Goal: Task Accomplishment & Management: Use online tool/utility

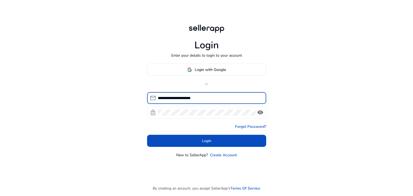
type input "**********"
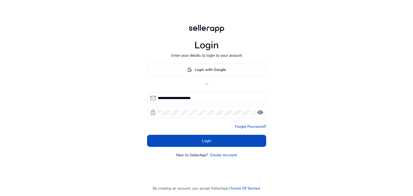
click at [190, 116] on div at bounding box center [207, 113] width 98 height 12
click at [260, 110] on span "visibility" at bounding box center [260, 112] width 6 height 6
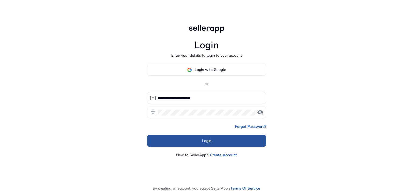
click at [222, 141] on span at bounding box center [206, 141] width 119 height 13
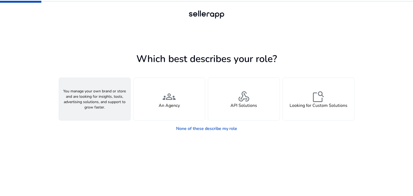
click at [120, 92] on div "person A Seller" at bounding box center [95, 99] width 72 height 42
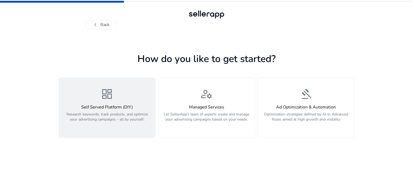
click at [138, 128] on button "dashboard Self Served Platform (DIY) Research keywords, track products, and opt…" at bounding box center [107, 108] width 97 height 60
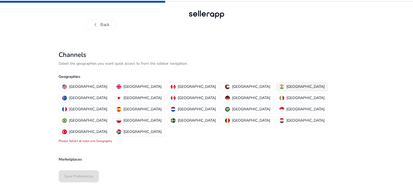
click at [286, 86] on p "India" at bounding box center [305, 87] width 38 height 6
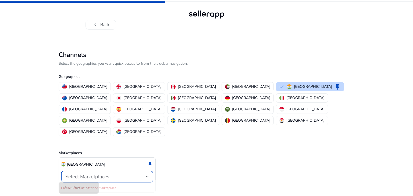
click at [109, 174] on span "Select Marketplaces" at bounding box center [87, 177] width 44 height 6
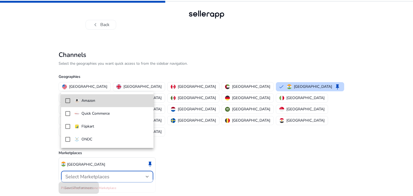
click at [111, 103] on span "Amazon" at bounding box center [111, 101] width 75 height 6
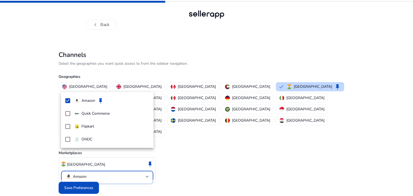
click at [79, 174] on div at bounding box center [206, 98] width 413 height 196
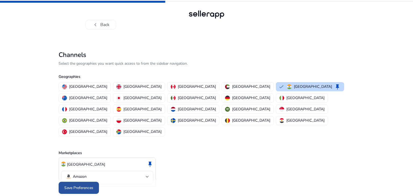
click at [91, 182] on span at bounding box center [79, 188] width 40 height 13
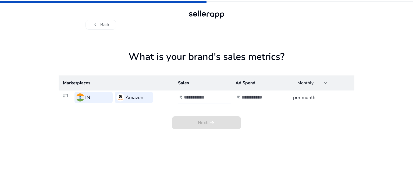
click at [218, 95] on input "*" at bounding box center [202, 97] width 36 height 6
drag, startPoint x: 218, startPoint y: 95, endPoint x: 217, endPoint y: 99, distance: 3.8
click at [217, 99] on input "*" at bounding box center [202, 97] width 36 height 6
click at [217, 99] on input "**" at bounding box center [202, 97] width 36 height 6
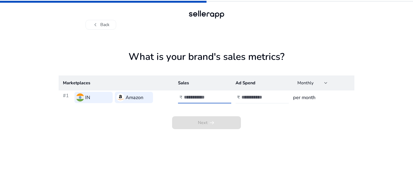
click at [217, 99] on input "**" at bounding box center [202, 97] width 36 height 6
click at [218, 94] on input "**" at bounding box center [202, 97] width 36 height 6
type input "*"
click at [218, 94] on input "*" at bounding box center [202, 97] width 36 height 6
click at [259, 97] on input "number" at bounding box center [259, 97] width 36 height 6
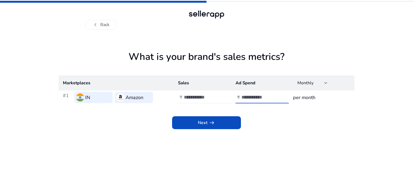
type input "*****"
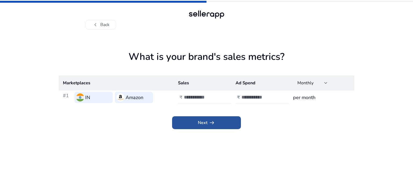
click at [224, 125] on span at bounding box center [206, 122] width 69 height 13
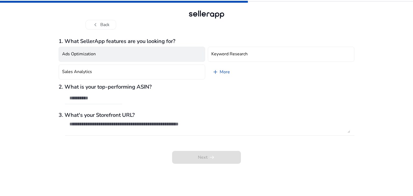
click at [130, 52] on button "Ads Optimization" at bounding box center [132, 54] width 147 height 15
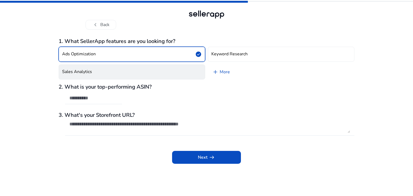
click at [128, 66] on button "Sales Analytics" at bounding box center [132, 72] width 147 height 15
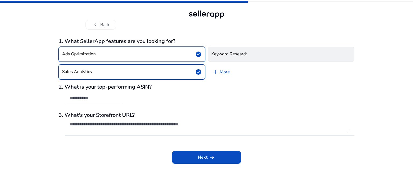
click at [232, 58] on button "Keyword Research" at bounding box center [281, 54] width 147 height 15
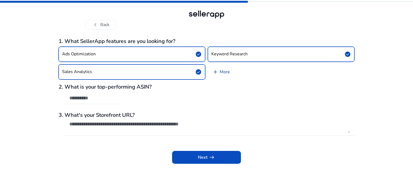
click at [226, 69] on link "add More" at bounding box center [221, 72] width 26 height 15
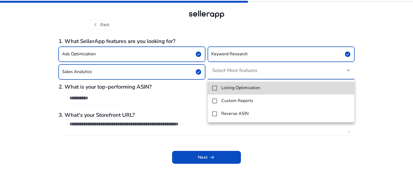
click at [232, 92] on mat-option "Listing Optimization" at bounding box center [281, 88] width 147 height 13
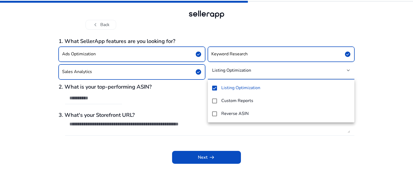
click at [145, 96] on div at bounding box center [206, 98] width 413 height 196
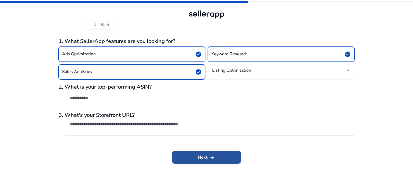
click at [210, 158] on span "arrow_right_alt" at bounding box center [212, 157] width 6 height 6
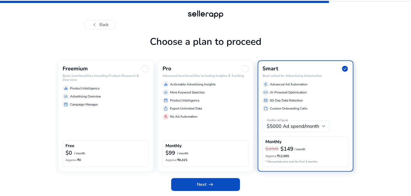
scroll to position [16, 0]
click at [99, 146] on div "Free" at bounding box center [106, 147] width 80 height 6
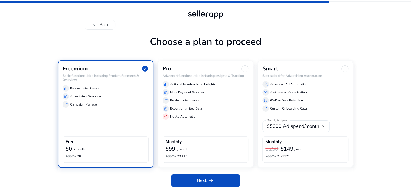
scroll to position [12, 0]
click at [202, 184] on span "Next arrow_right_alt" at bounding box center [205, 180] width 17 height 6
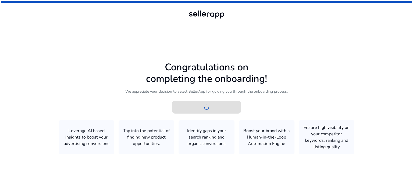
scroll to position [0, 0]
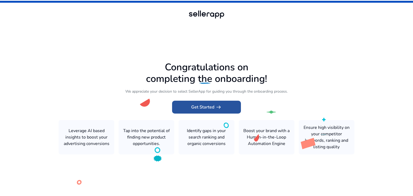
click at [218, 109] on span "arrow_right_alt" at bounding box center [218, 107] width 6 height 6
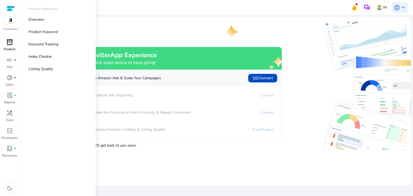
click at [12, 51] on p "Product" at bounding box center [10, 49] width 12 height 5
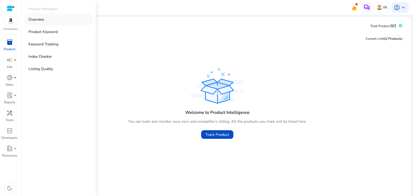
click at [56, 20] on link "Overview" at bounding box center [58, 19] width 69 height 12
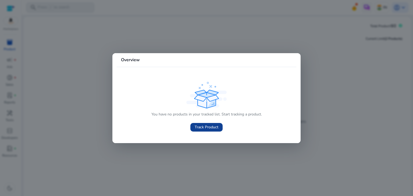
click at [210, 129] on span "Track Product" at bounding box center [207, 127] width 24 height 6
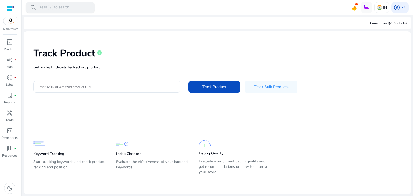
click at [83, 7] on div "search Press / to search" at bounding box center [60, 7] width 69 height 11
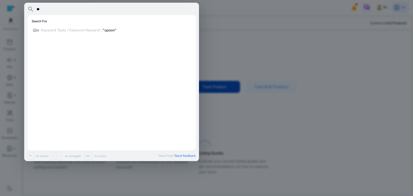
type input "*"
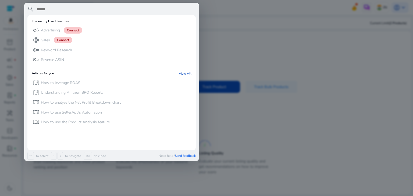
click at [244, 15] on div at bounding box center [206, 98] width 413 height 196
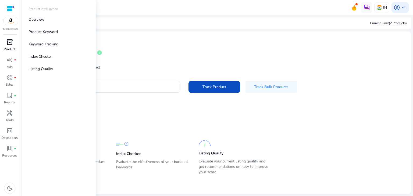
click at [14, 48] on p "Product" at bounding box center [10, 49] width 12 height 5
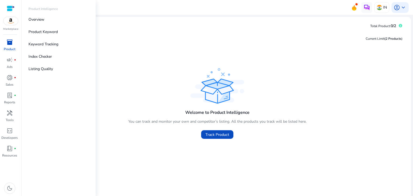
click at [6, 47] on p "Product" at bounding box center [10, 49] width 12 height 5
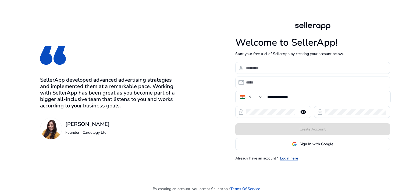
click at [286, 157] on link "Login here" at bounding box center [289, 159] width 18 height 6
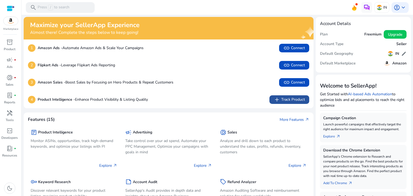
click at [292, 101] on span "add Track Product" at bounding box center [289, 100] width 31 height 6
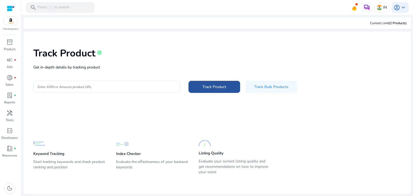
click at [225, 89] on span "Track Product" at bounding box center [214, 87] width 24 height 6
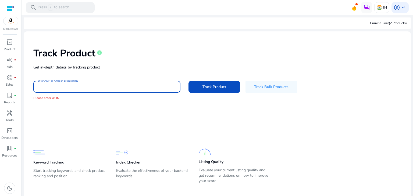
click at [82, 88] on input "Enter ASIN or Amazon product URL" at bounding box center [107, 87] width 138 height 6
click at [74, 88] on input "Enter ASIN or Amazon product URL" at bounding box center [107, 87] width 138 height 6
paste input "**********"
type input "**********"
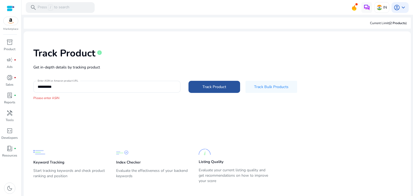
click at [206, 85] on span "Track Product" at bounding box center [214, 87] width 24 height 6
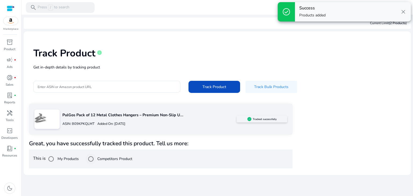
click at [101, 158] on label "Competitors Product" at bounding box center [114, 159] width 36 height 6
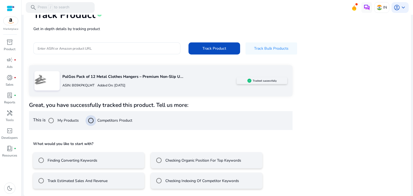
scroll to position [39, 0]
click at [88, 178] on label "Track Estimated Sales And Revenue" at bounding box center [77, 181] width 61 height 6
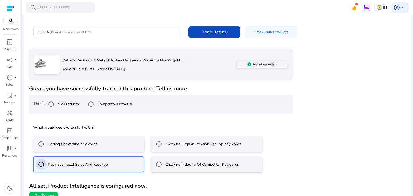
scroll to position [63, 0]
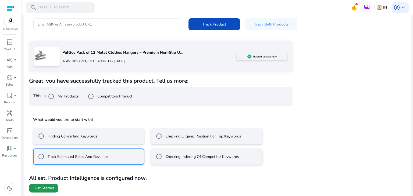
click at [50, 190] on span "Get Started" at bounding box center [44, 188] width 19 height 5
